Goal: Find specific page/section

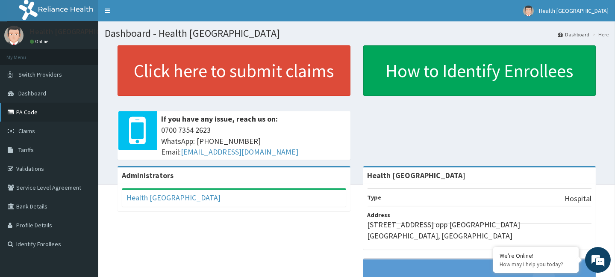
click at [16, 111] on link "PA Code" at bounding box center [49, 112] width 98 height 19
click at [8, 112] on icon at bounding box center [12, 112] width 9 height 6
